Goal: Transaction & Acquisition: Purchase product/service

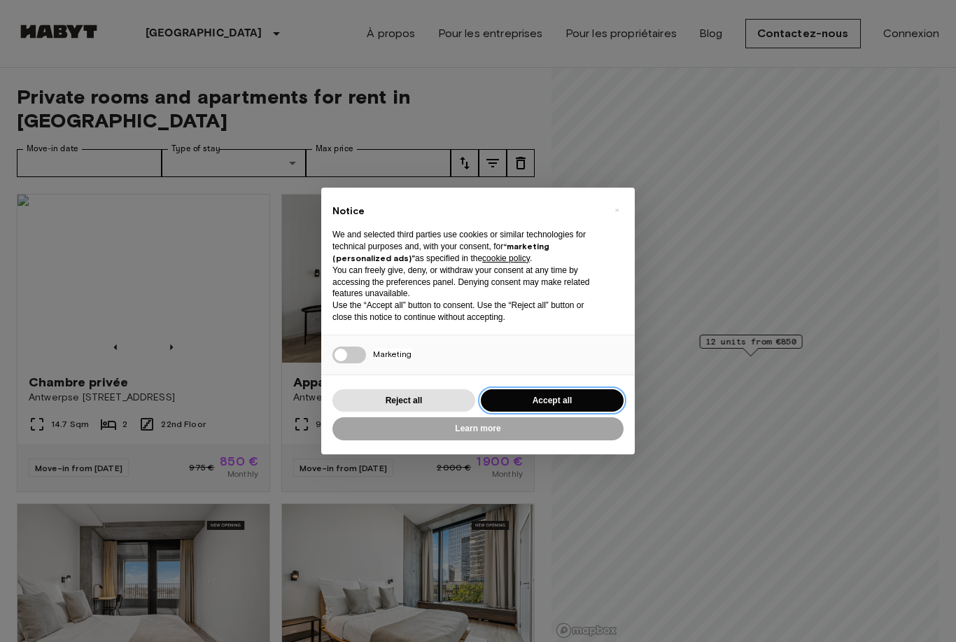
click at [507, 395] on button "Accept all" at bounding box center [552, 400] width 143 height 23
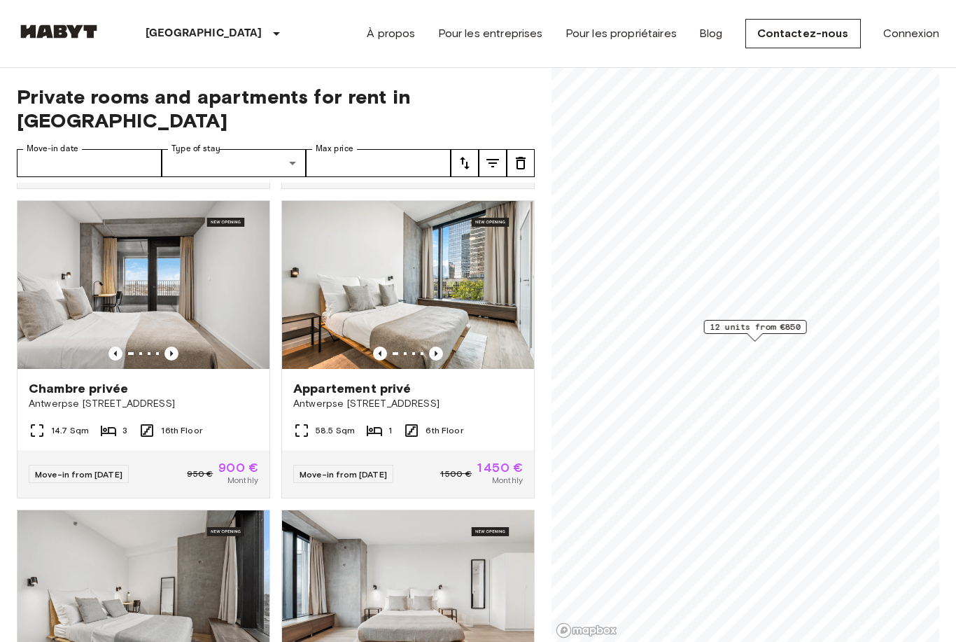
scroll to position [302, 0]
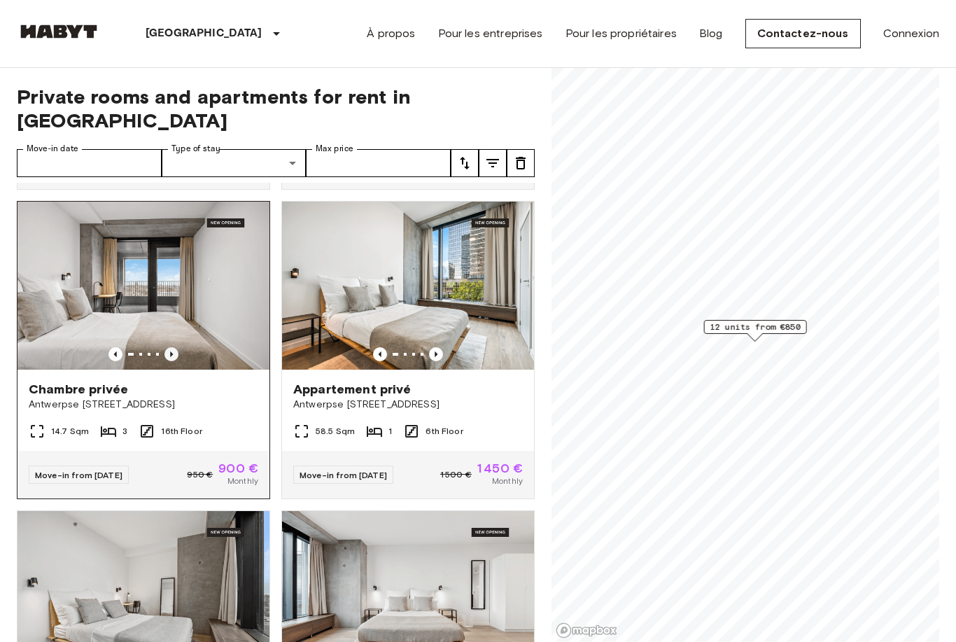
click at [168, 347] on icon "Previous image" at bounding box center [171, 354] width 14 height 14
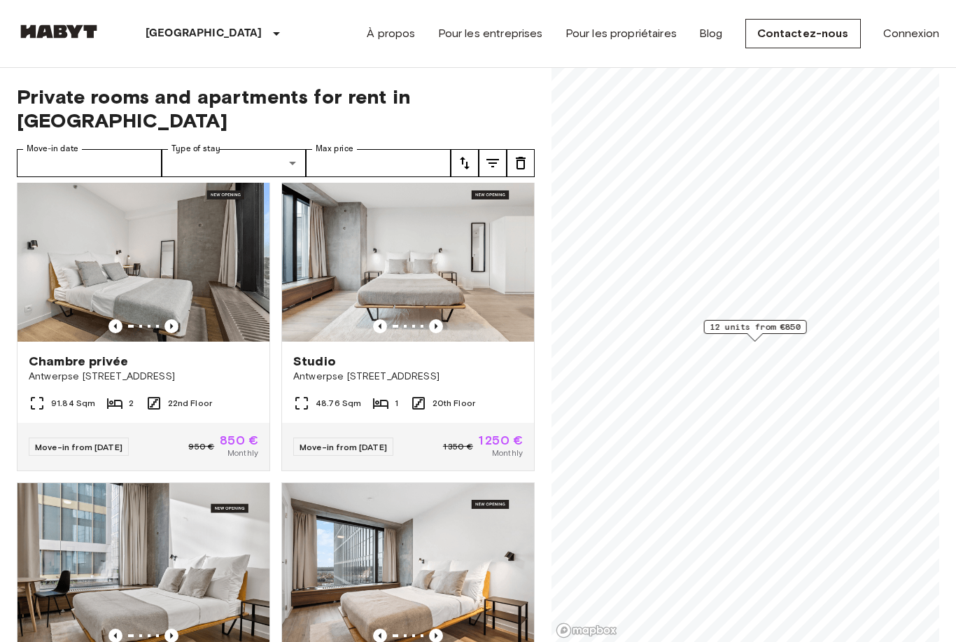
scroll to position [657, 0]
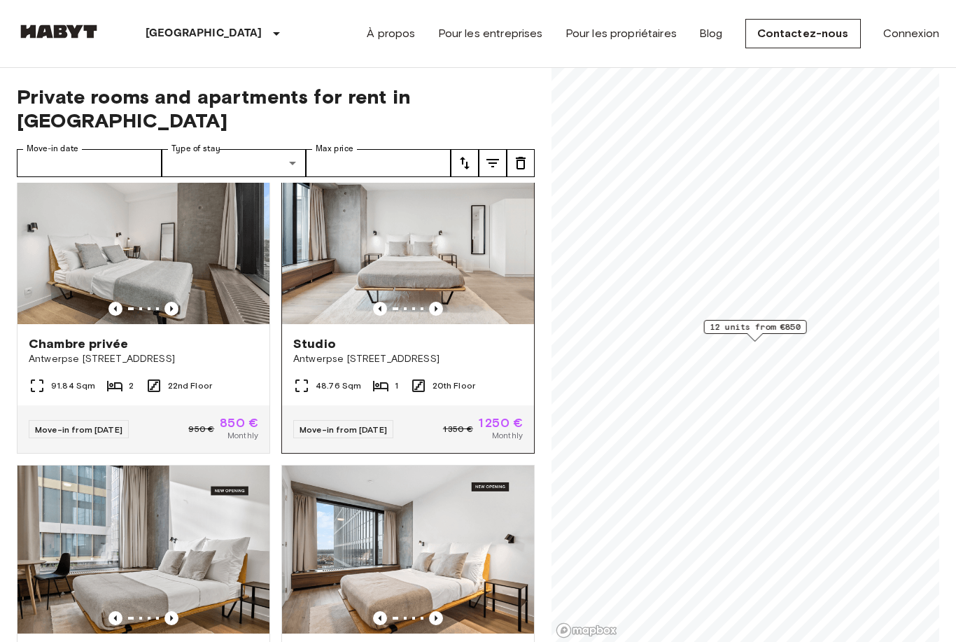
click at [346, 223] on img at bounding box center [408, 240] width 252 height 168
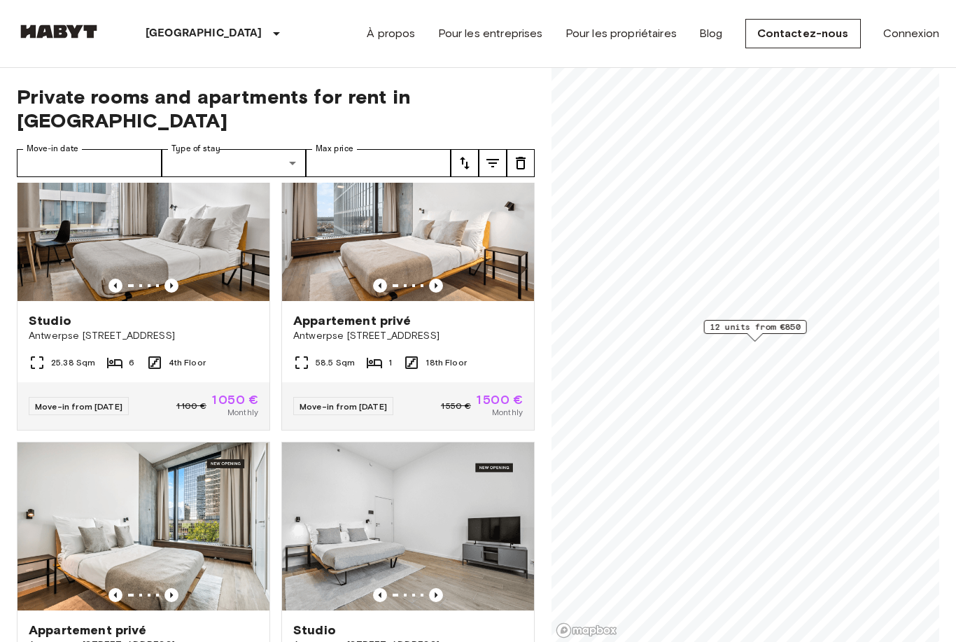
scroll to position [991, 0]
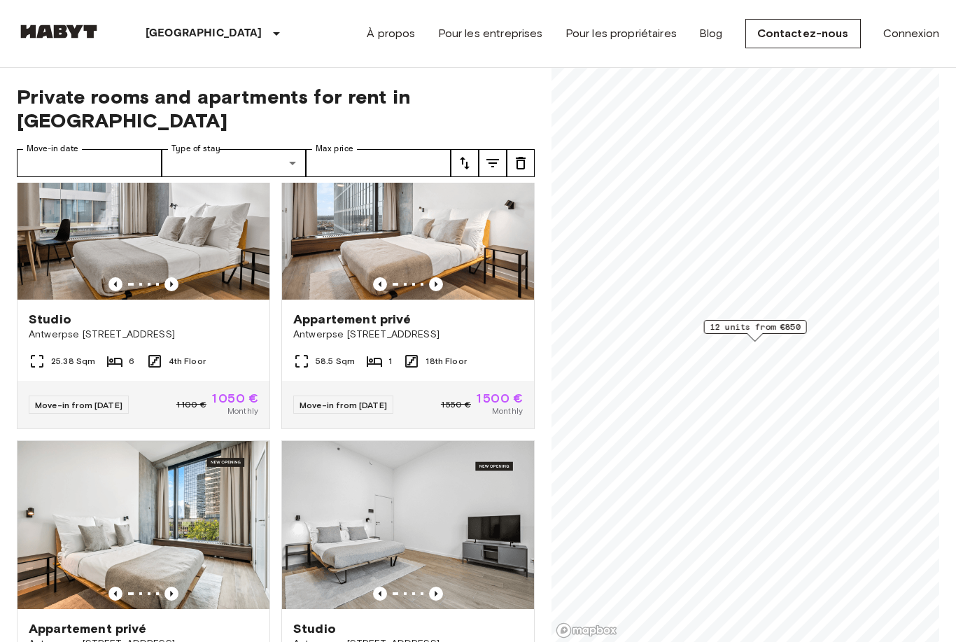
click at [503, 149] on button "tune" at bounding box center [493, 163] width 28 height 28
type input "**********"
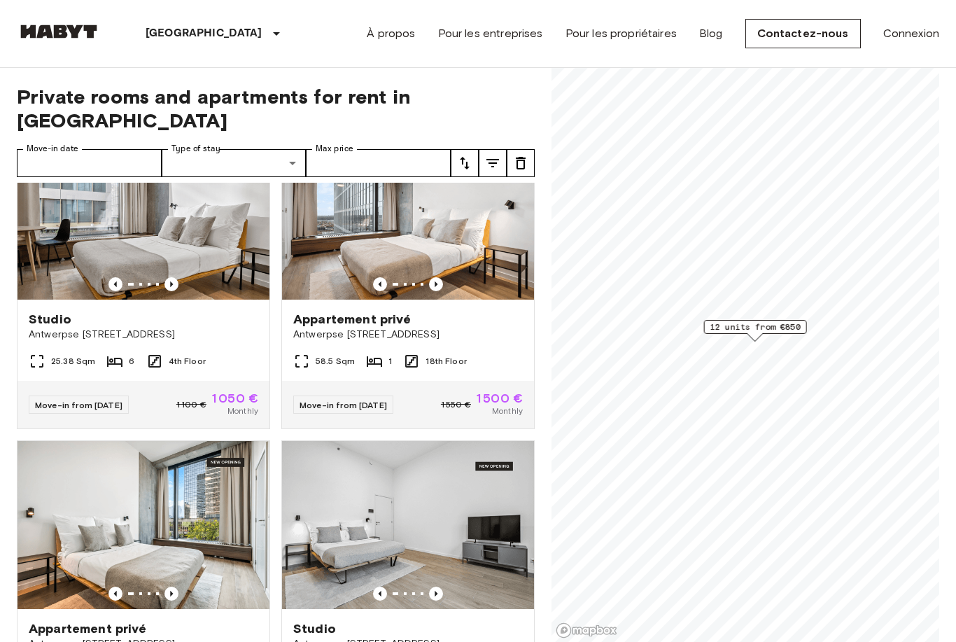
scroll to position [153, 0]
type input "****"
type input "**********"
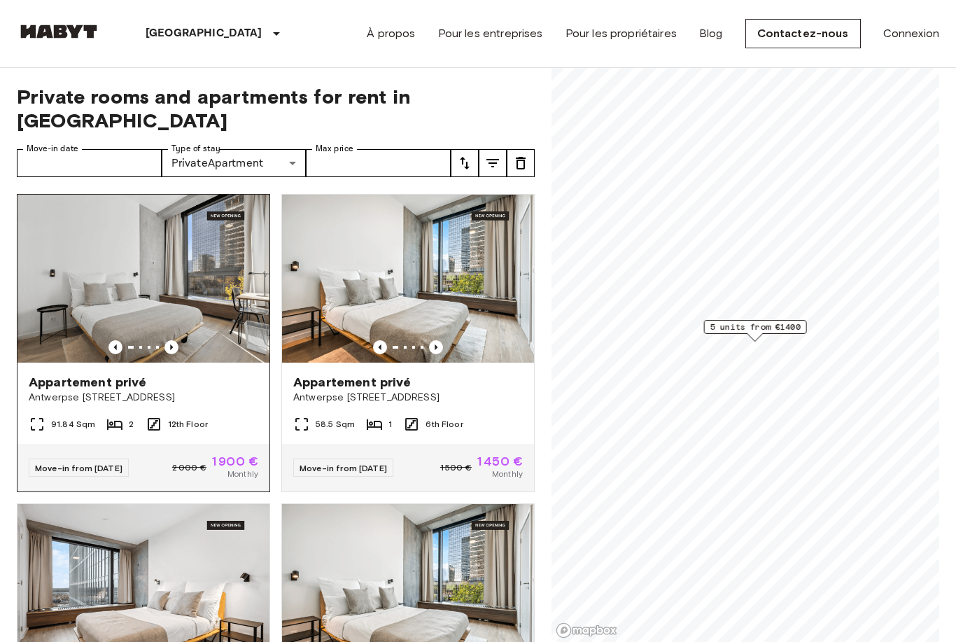
click at [69, 247] on img at bounding box center [143, 279] width 252 height 168
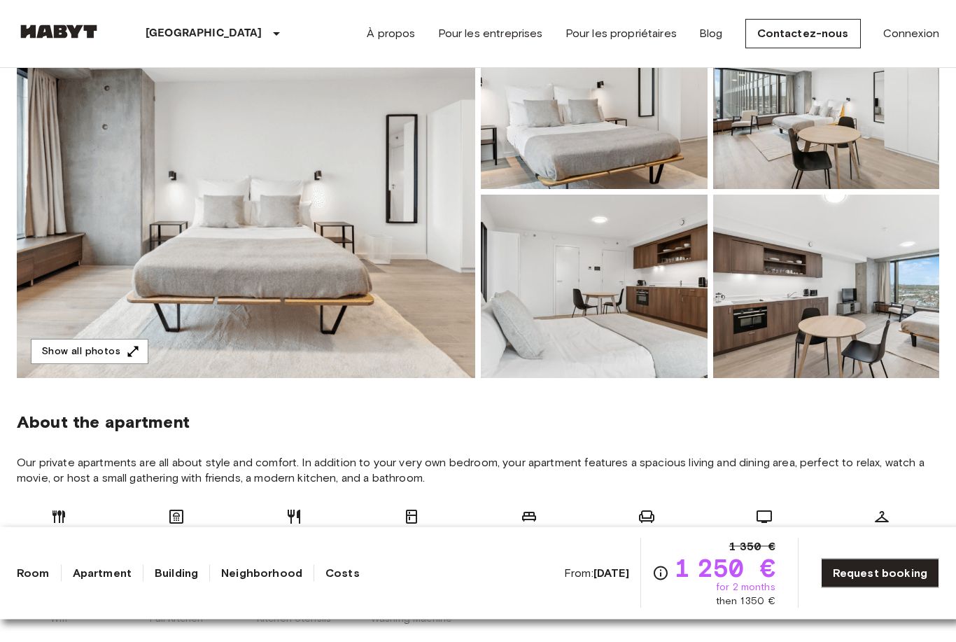
scroll to position [157, 0]
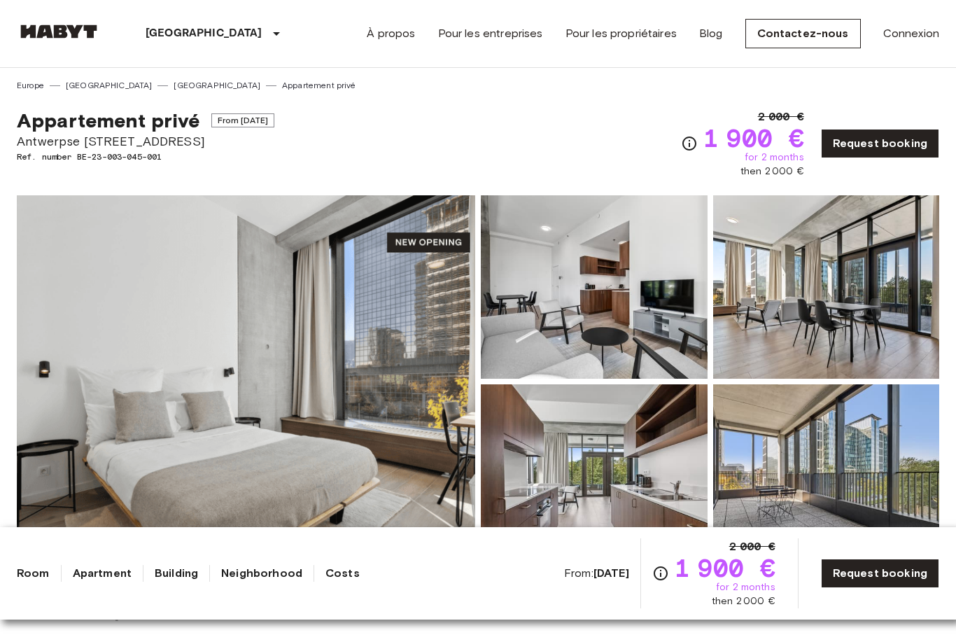
click at [111, 432] on img at bounding box center [246, 381] width 458 height 372
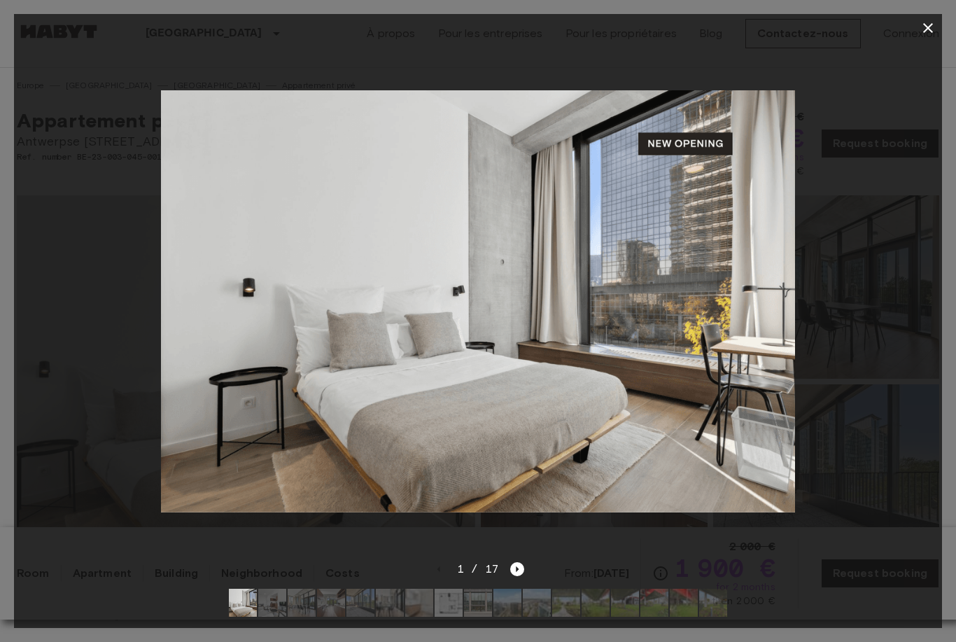
click at [931, 29] on icon "button" at bounding box center [928, 28] width 17 height 17
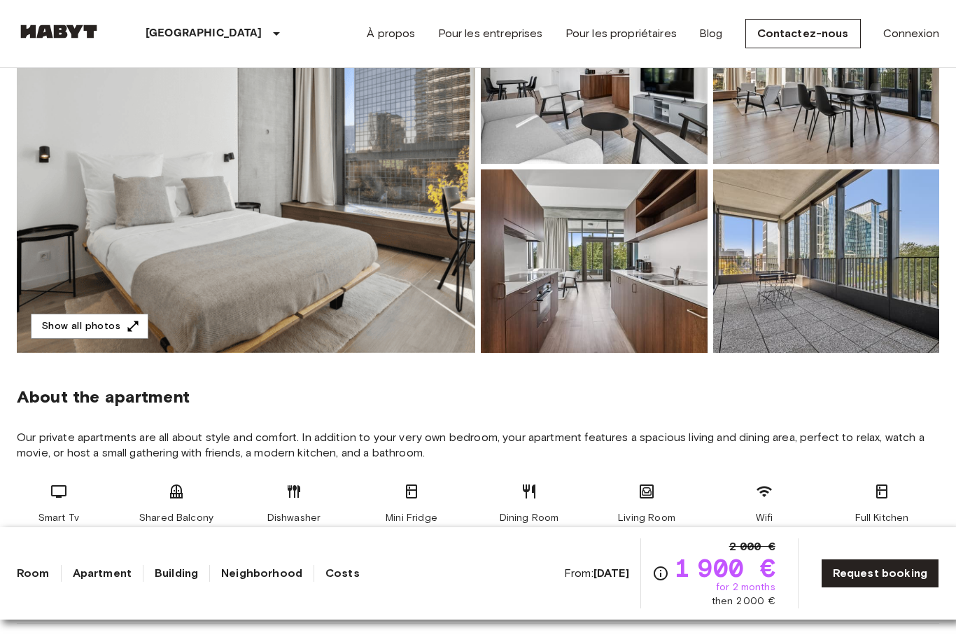
scroll to position [209, 0]
